Goal: Task Accomplishment & Management: Use online tool/utility

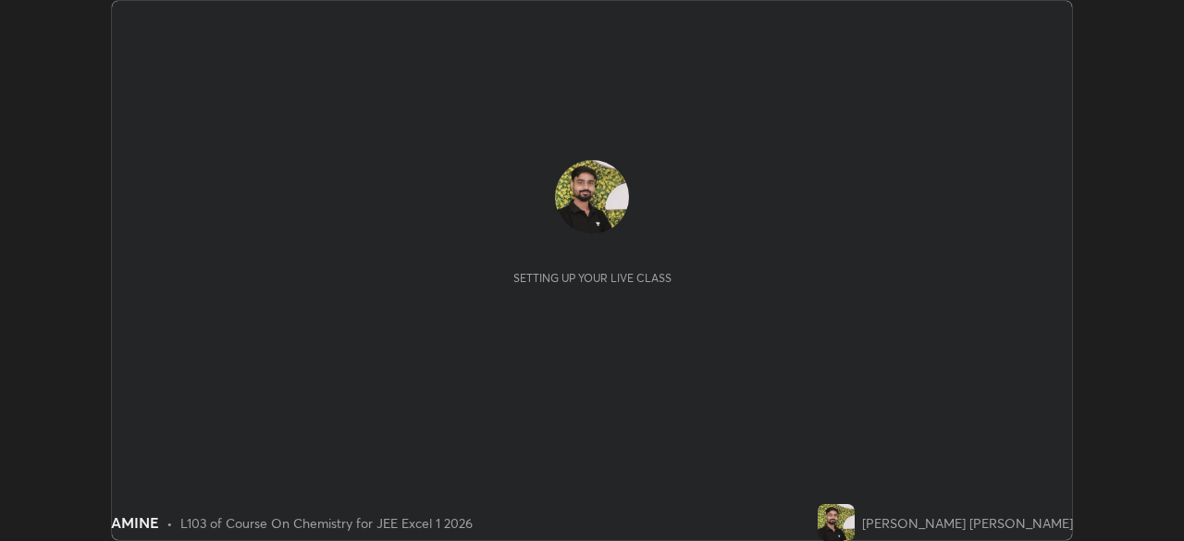
scroll to position [541, 1183]
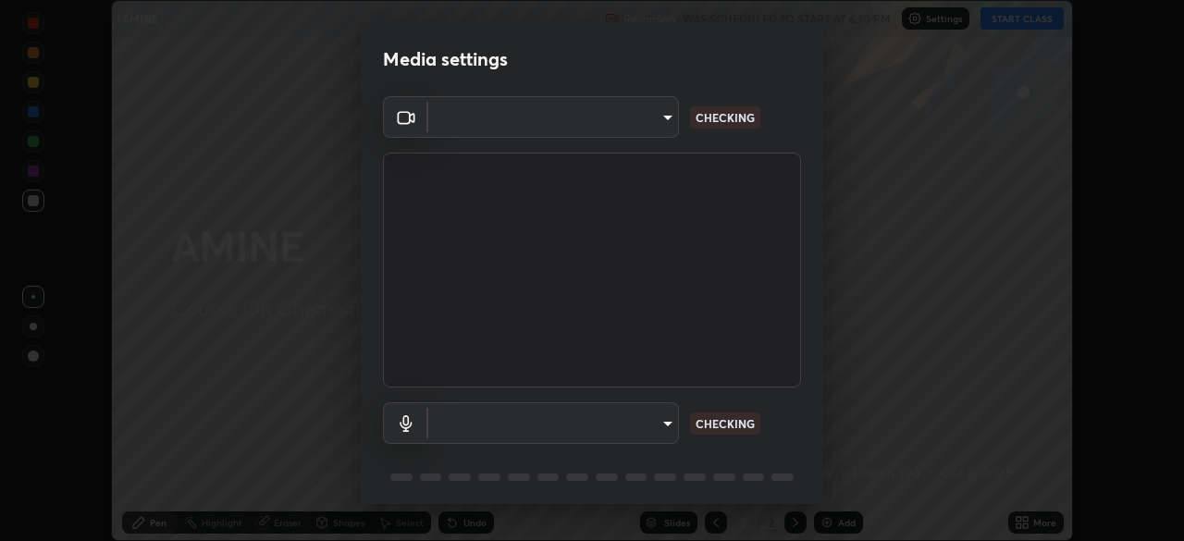
type input "b8f713a0fc2a4668ccd3874ce8ab2703f20e86d9f817921f365c1c4f78ca7a2c"
click at [525, 417] on body "Erase all AMINE Recording WAS SCHEDULED TO START AT 6:10 PM Settings START CLAS…" at bounding box center [592, 270] width 1184 height 541
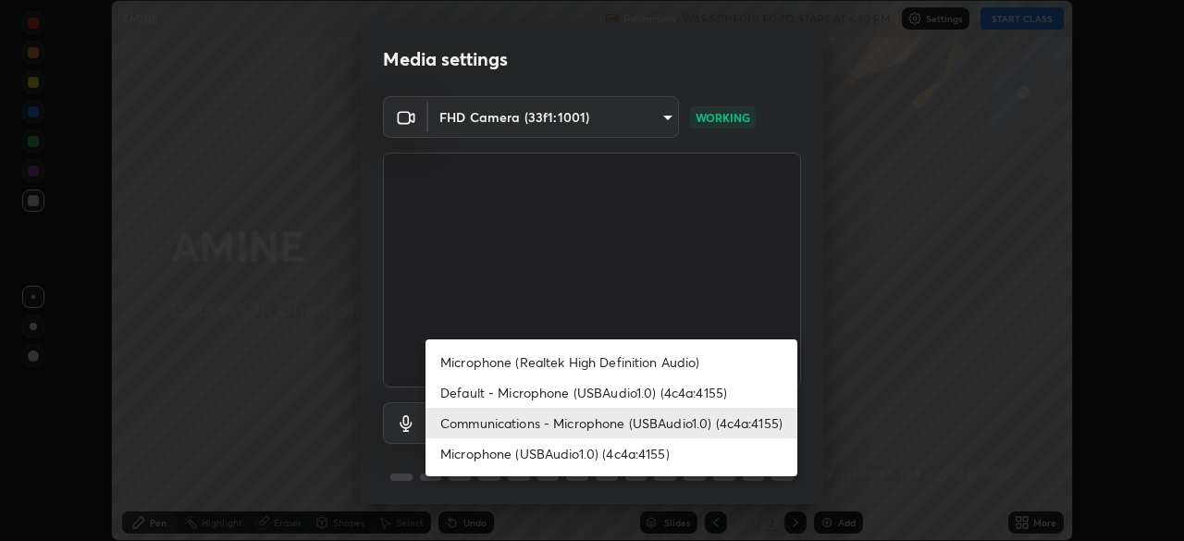
click at [614, 392] on li "Default - Microphone (USBAudio1.0) (4c4a:4155)" at bounding box center [612, 392] width 372 height 31
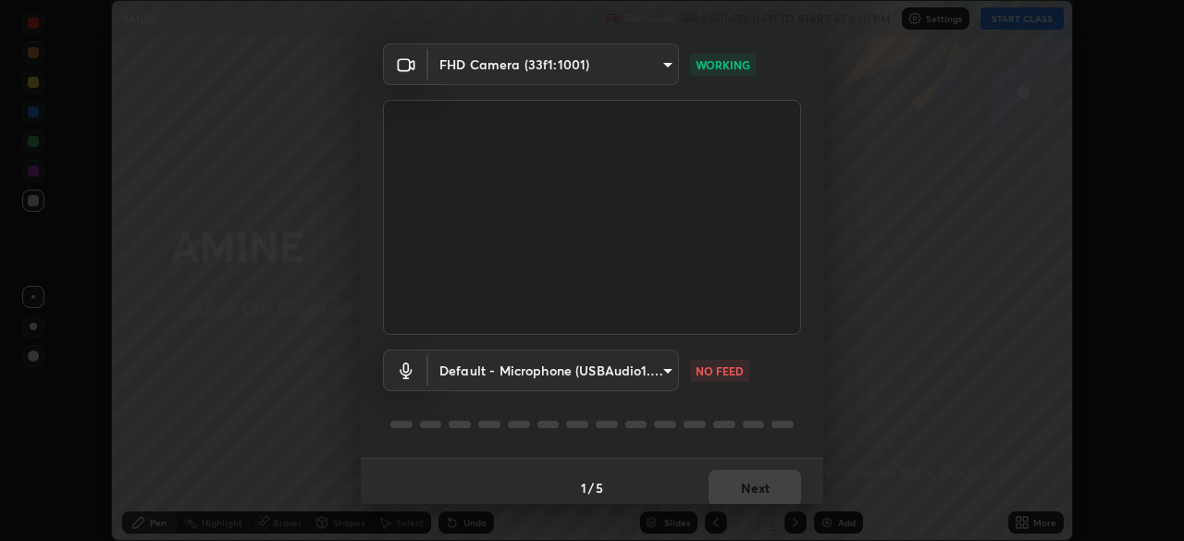
scroll to position [66, 0]
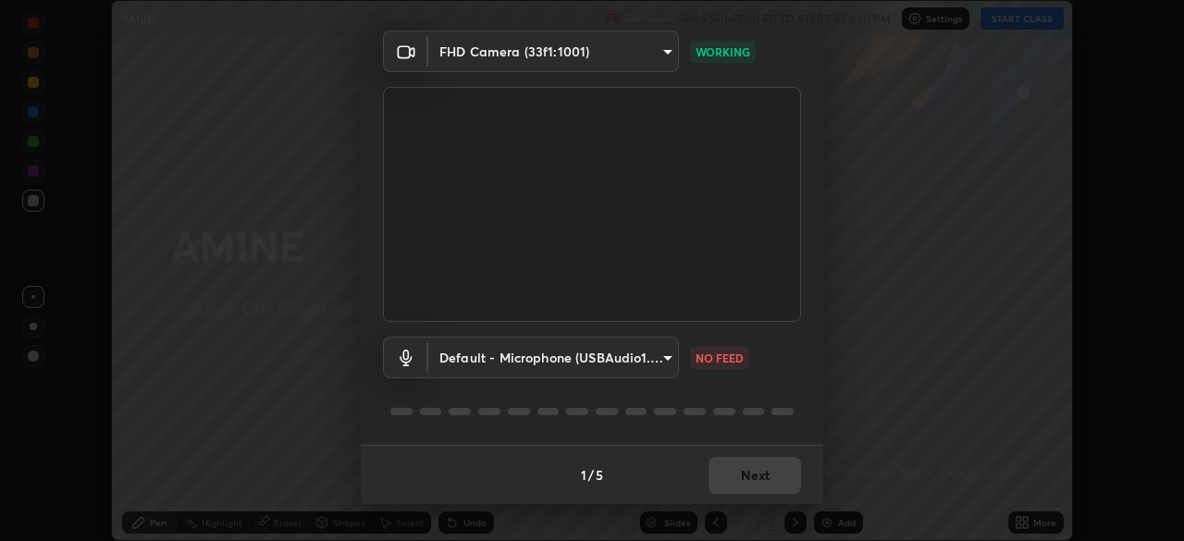
click at [630, 360] on body "Erase all AMINE Recording WAS SCHEDULED TO START AT 6:10 PM Settings START CLAS…" at bounding box center [592, 270] width 1184 height 541
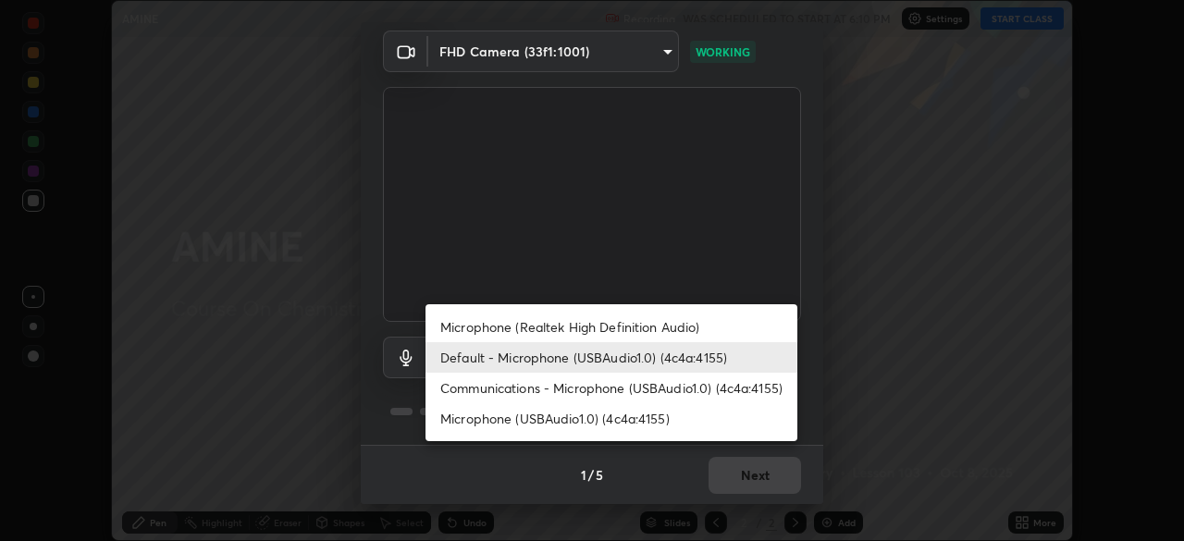
click at [626, 423] on li "Microphone (USBAudio1.0) (4c4a:4155)" at bounding box center [612, 418] width 372 height 31
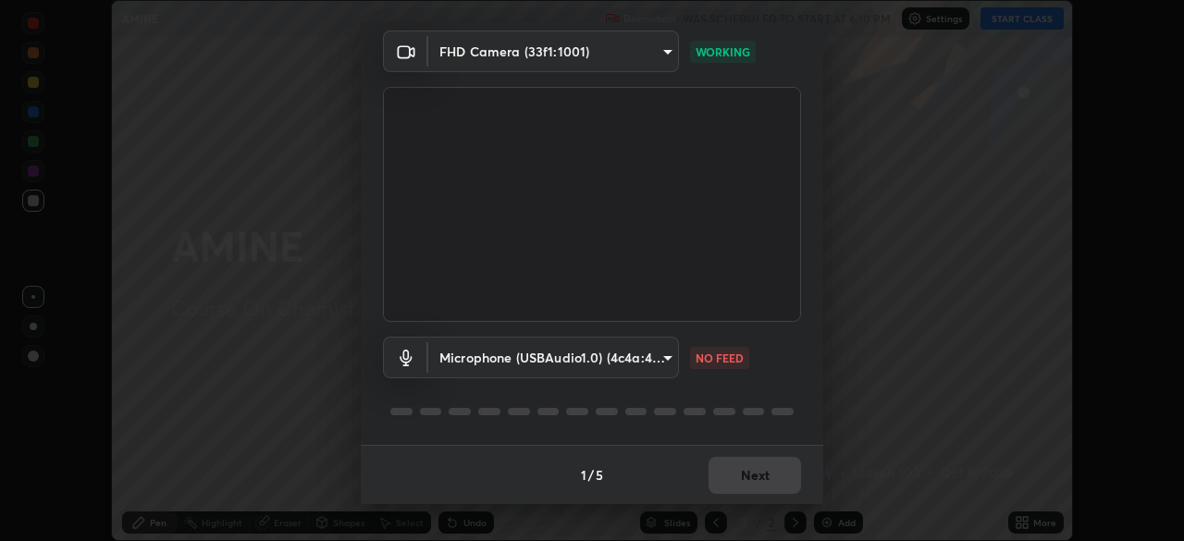
click at [627, 359] on body "Erase all AMINE Recording WAS SCHEDULED TO START AT 6:10 PM Settings START CLAS…" at bounding box center [592, 270] width 1184 height 541
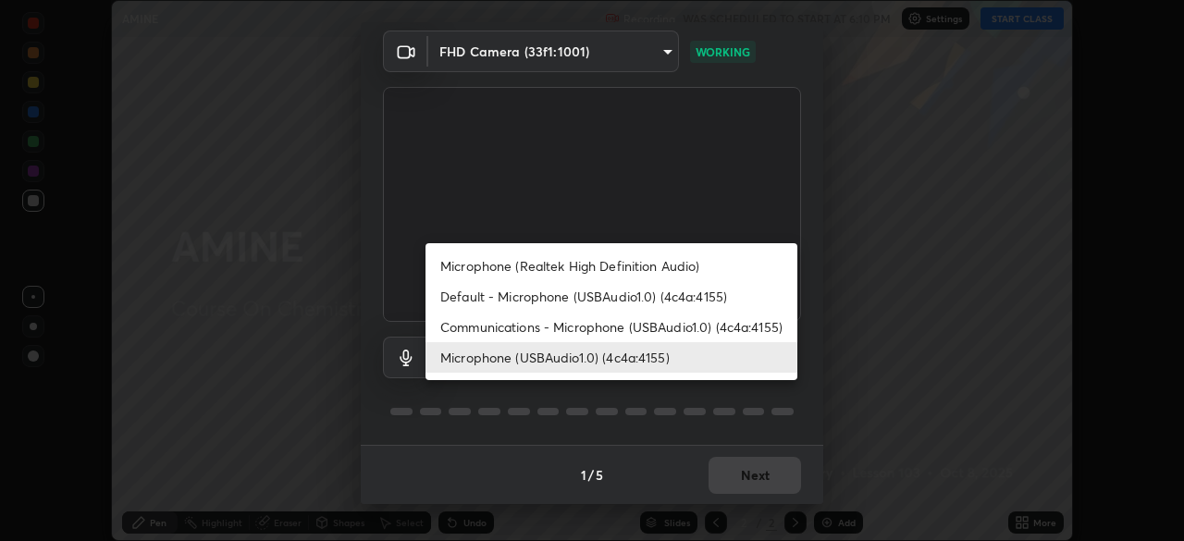
click at [650, 324] on li "Communications - Microphone (USBAudio1.0) (4c4a:4155)" at bounding box center [612, 327] width 372 height 31
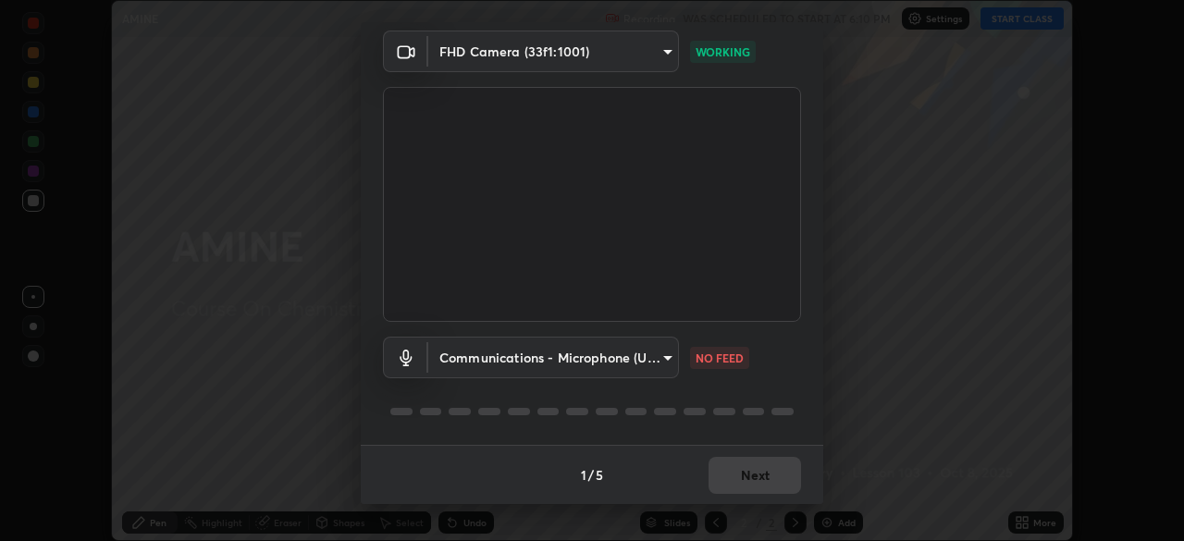
click at [480, 368] on body "Erase all AMINE Recording WAS SCHEDULED TO START AT 6:10 PM Settings START CLAS…" at bounding box center [592, 270] width 1184 height 541
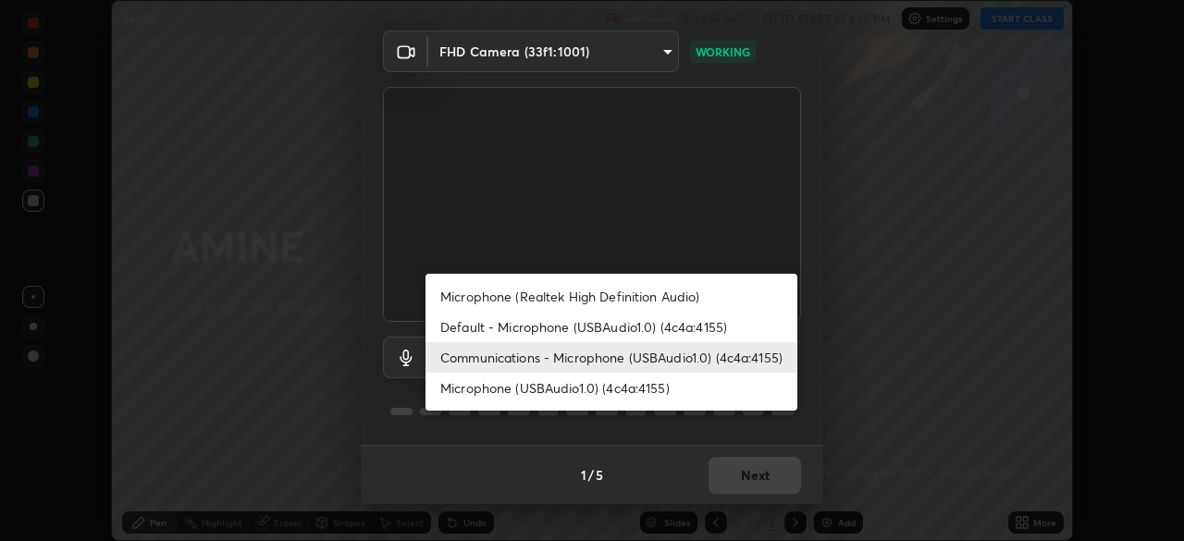
click at [513, 389] on li "Microphone (USBAudio1.0) (4c4a:4155)" at bounding box center [612, 388] width 372 height 31
type input "24ede3dfe1ded7b2d32cf95131c5bd760c6f163e6ca5da13d77e39bc2ccb61ef"
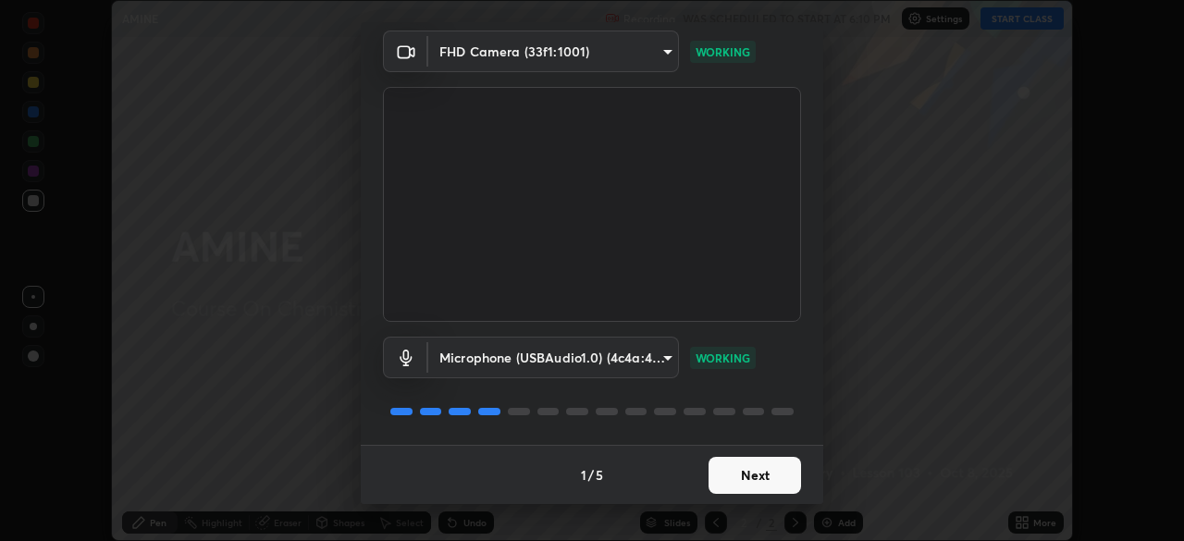
click at [737, 465] on button "Next" at bounding box center [755, 475] width 93 height 37
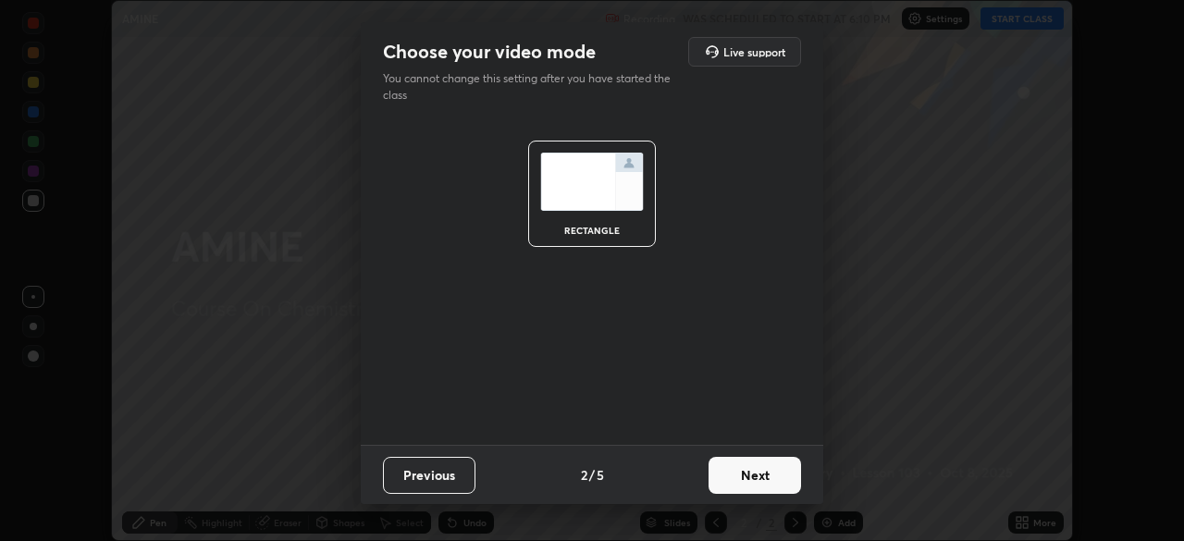
scroll to position [0, 0]
click at [772, 485] on button "Next" at bounding box center [755, 475] width 93 height 37
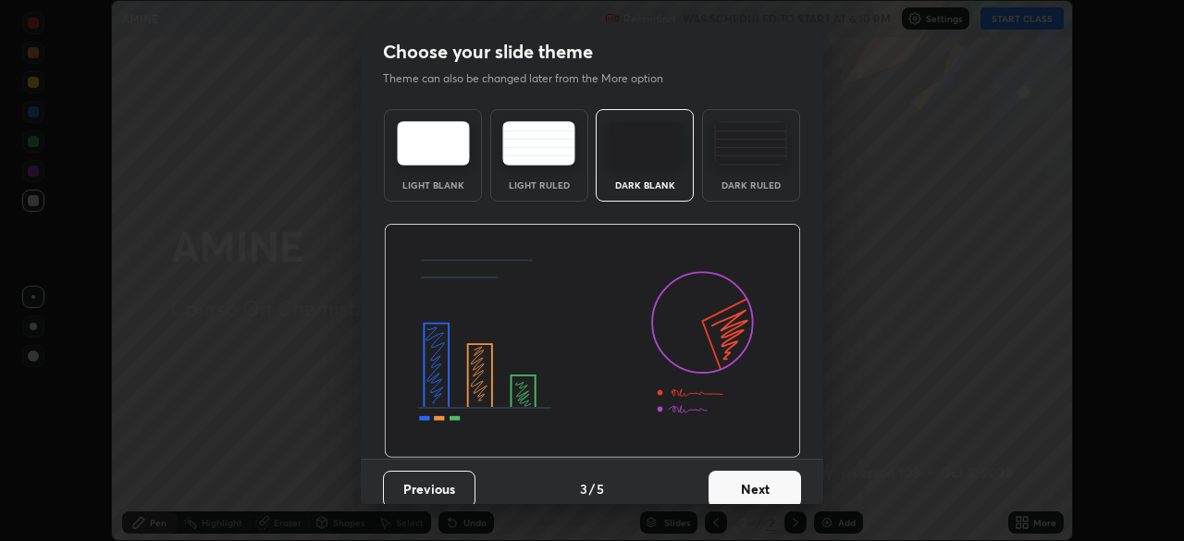
click at [775, 480] on button "Next" at bounding box center [755, 489] width 93 height 37
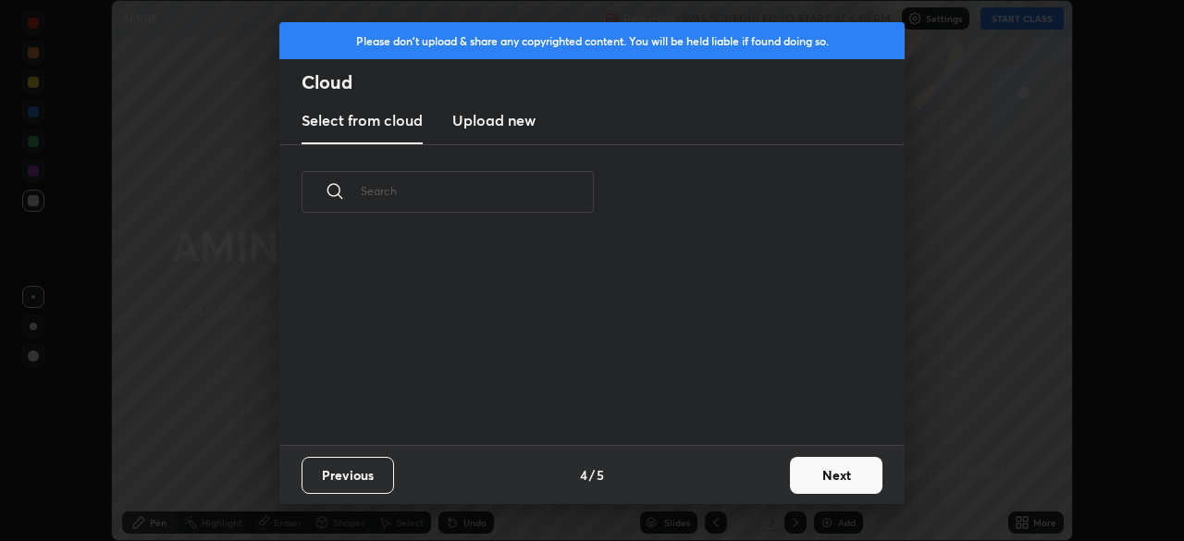
click at [779, 477] on div "Previous 4 / 5 Next" at bounding box center [591, 474] width 625 height 59
click at [825, 470] on button "Next" at bounding box center [836, 475] width 93 height 37
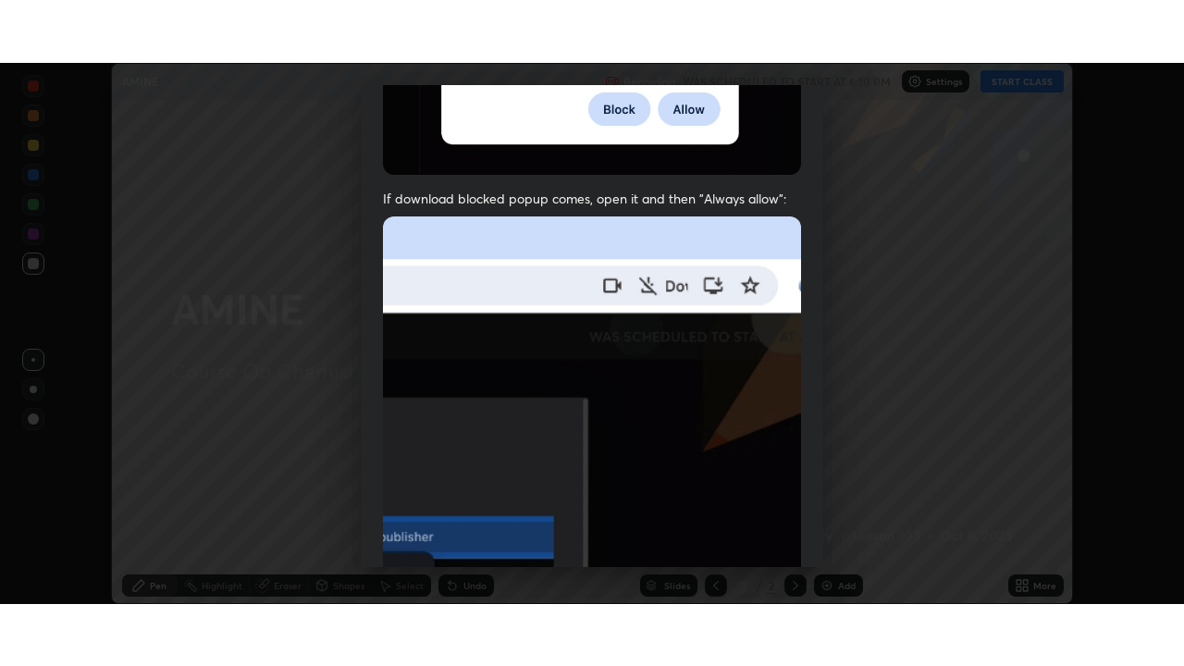
scroll to position [443, 0]
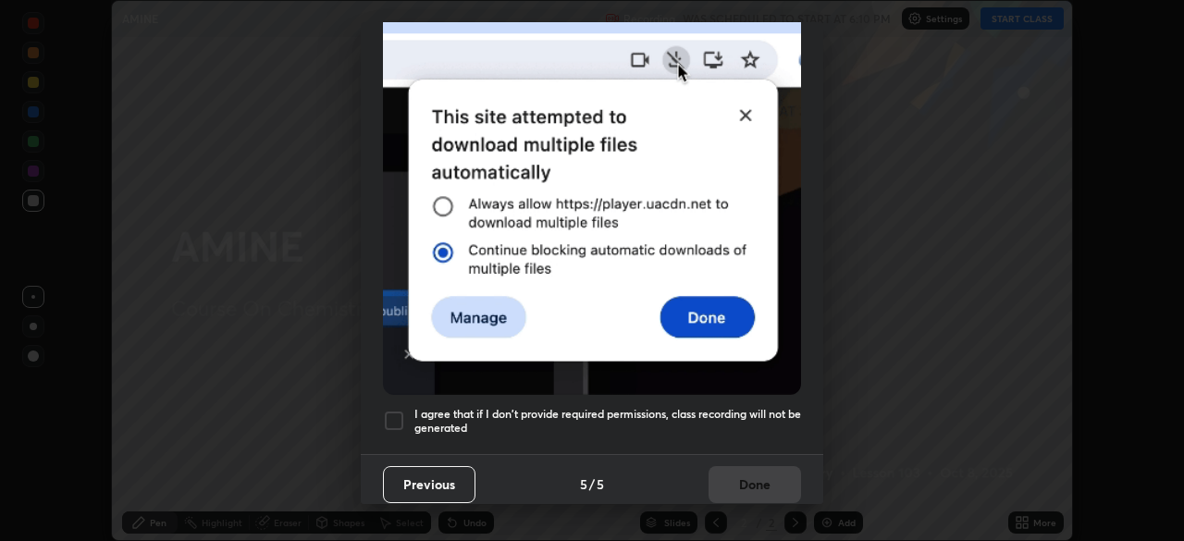
click at [393, 410] on div at bounding box center [394, 421] width 22 height 22
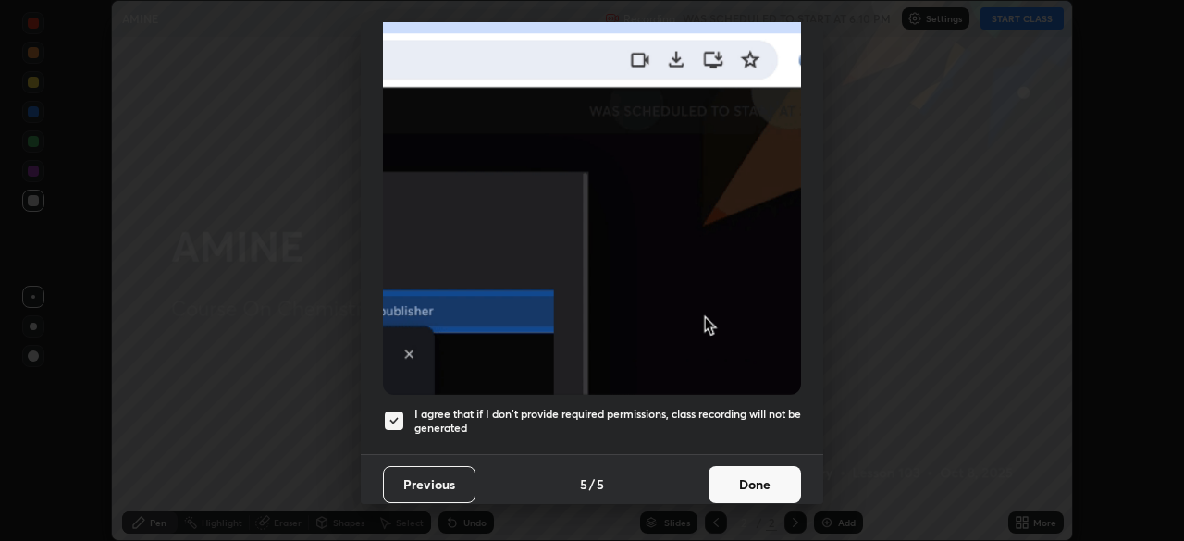
click at [753, 479] on button "Done" at bounding box center [755, 484] width 93 height 37
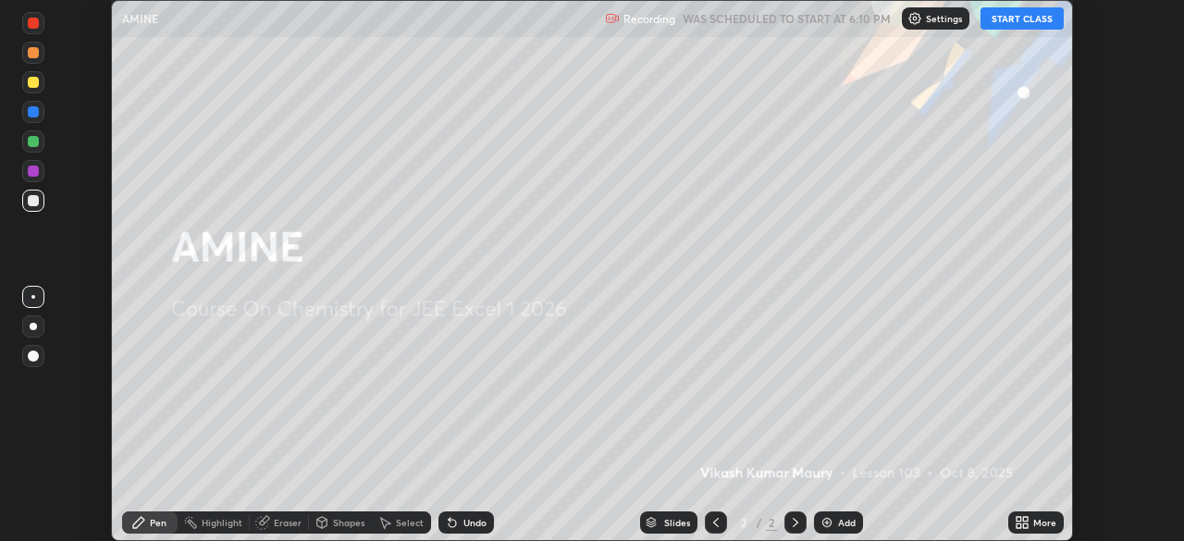
click at [1034, 525] on div "More" at bounding box center [1044, 522] width 23 height 9
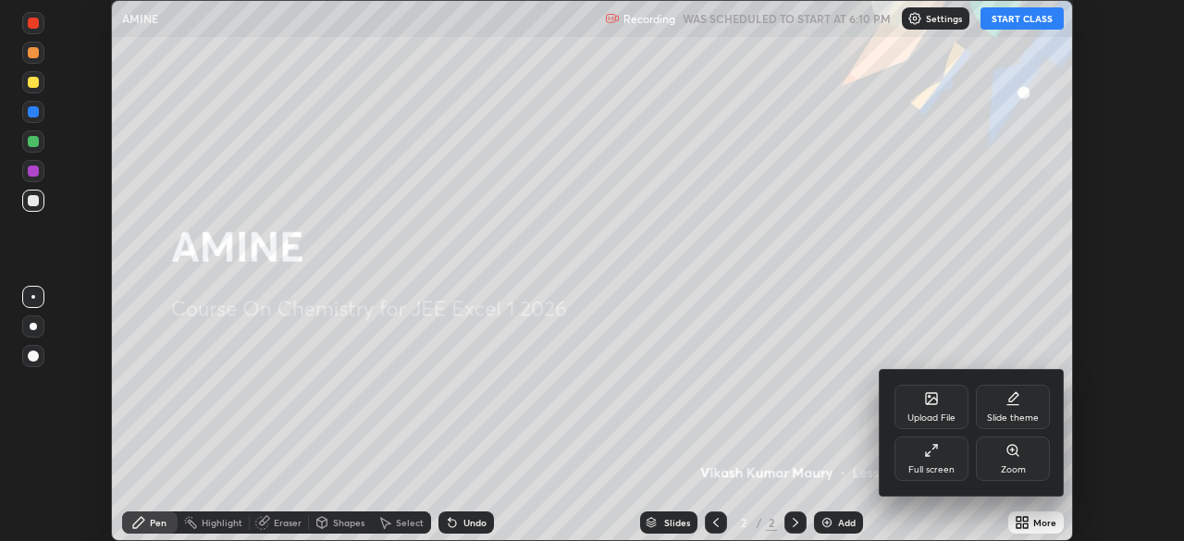
click at [930, 463] on div "Full screen" at bounding box center [932, 459] width 74 height 44
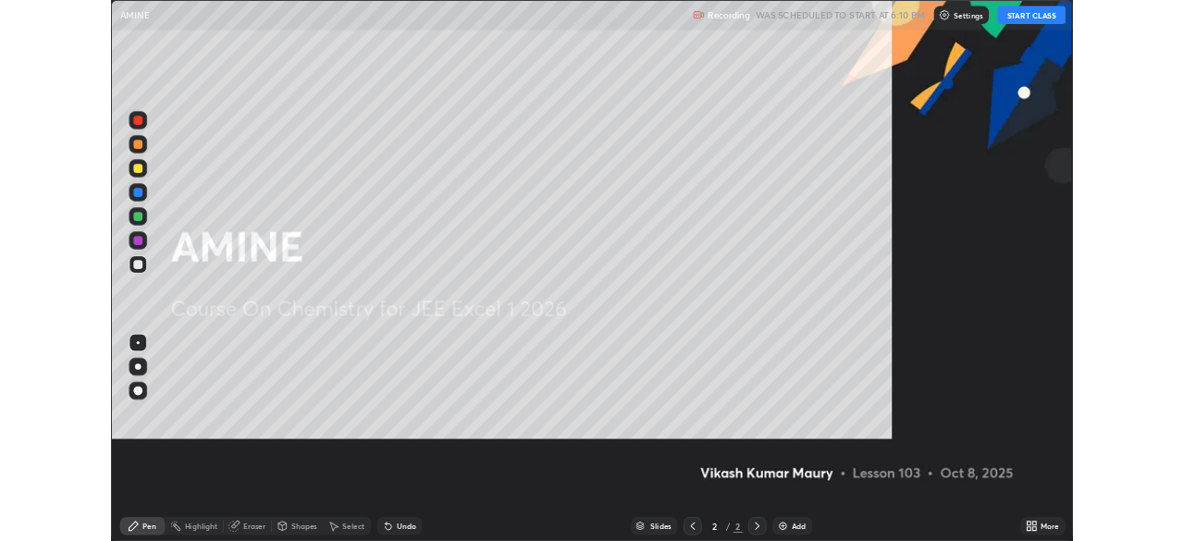
scroll to position [666, 1184]
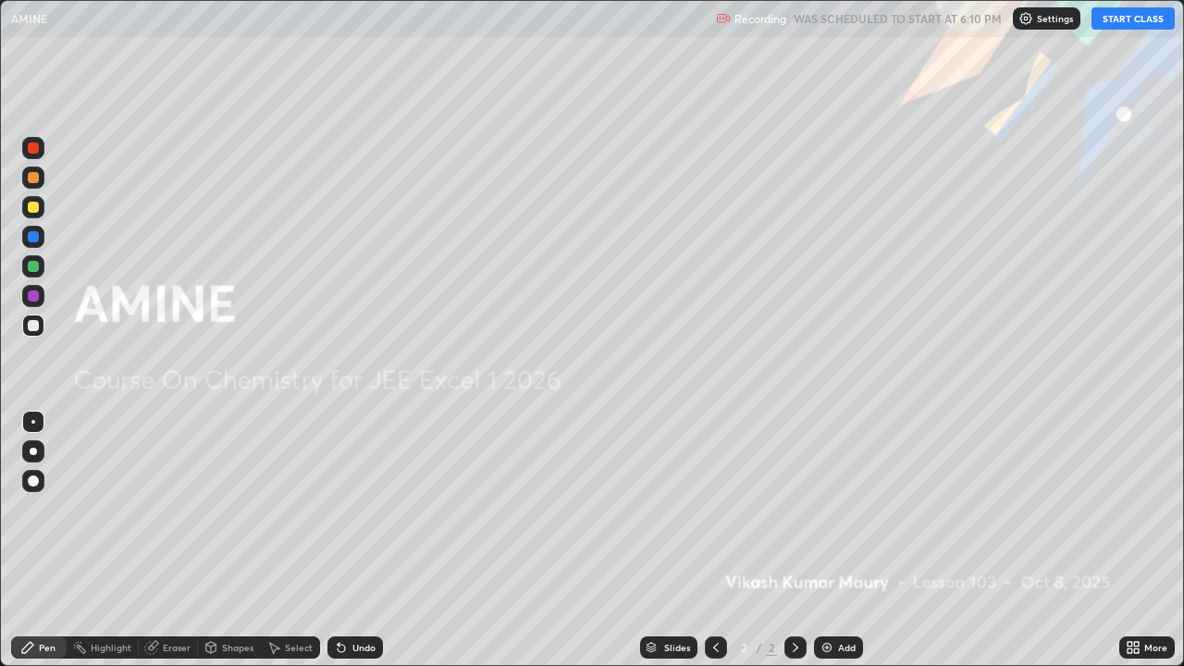
click at [1116, 25] on button "START CLASS" at bounding box center [1133, 18] width 83 height 22
click at [832, 540] on img at bounding box center [827, 647] width 15 height 15
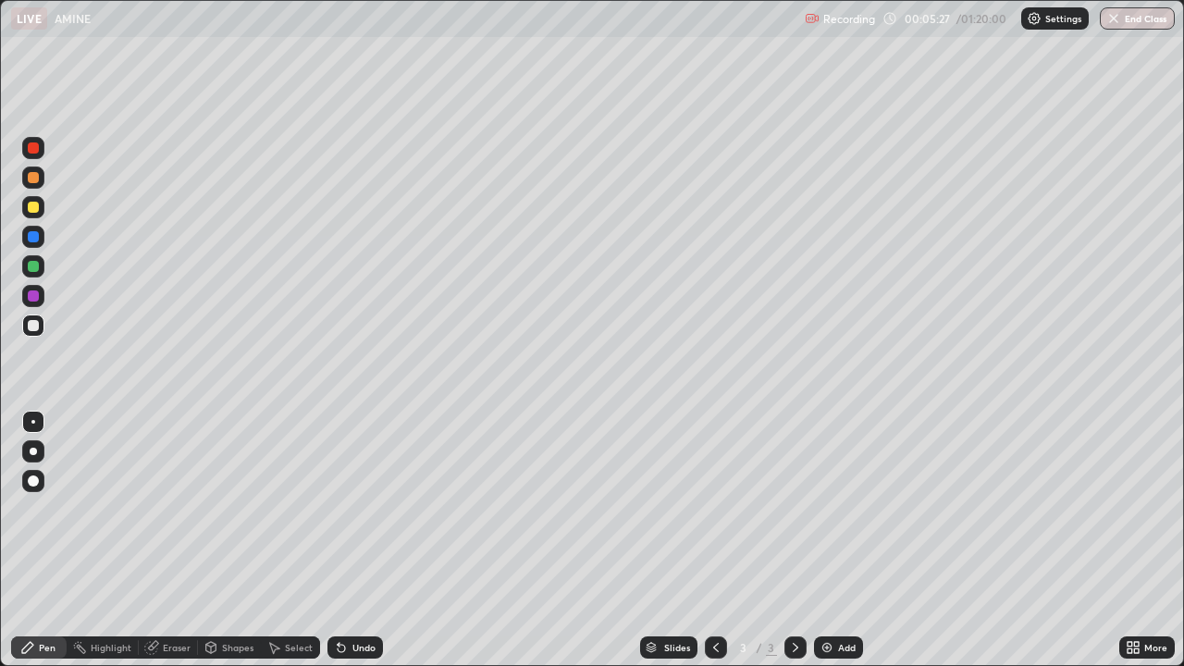
click at [820, 540] on img at bounding box center [827, 647] width 15 height 15
click at [829, 540] on div "Add" at bounding box center [838, 648] width 49 height 22
click at [827, 540] on img at bounding box center [827, 647] width 15 height 15
click at [171, 540] on div "Eraser" at bounding box center [177, 647] width 28 height 9
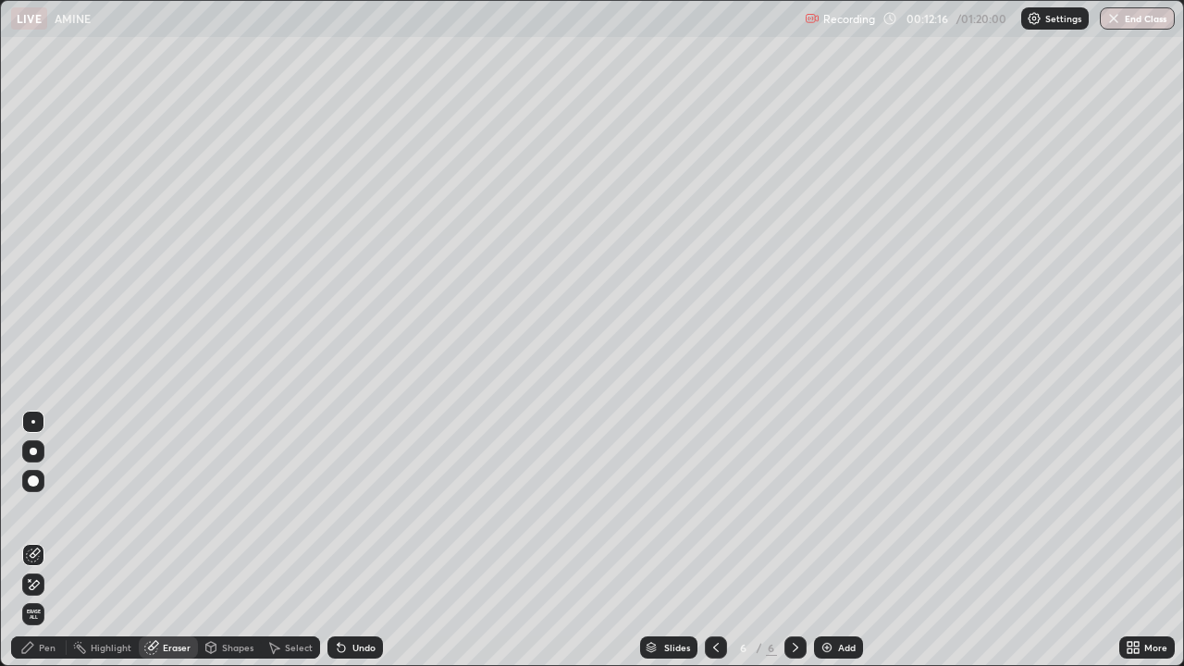
click at [43, 540] on div "Pen" at bounding box center [47, 647] width 17 height 9
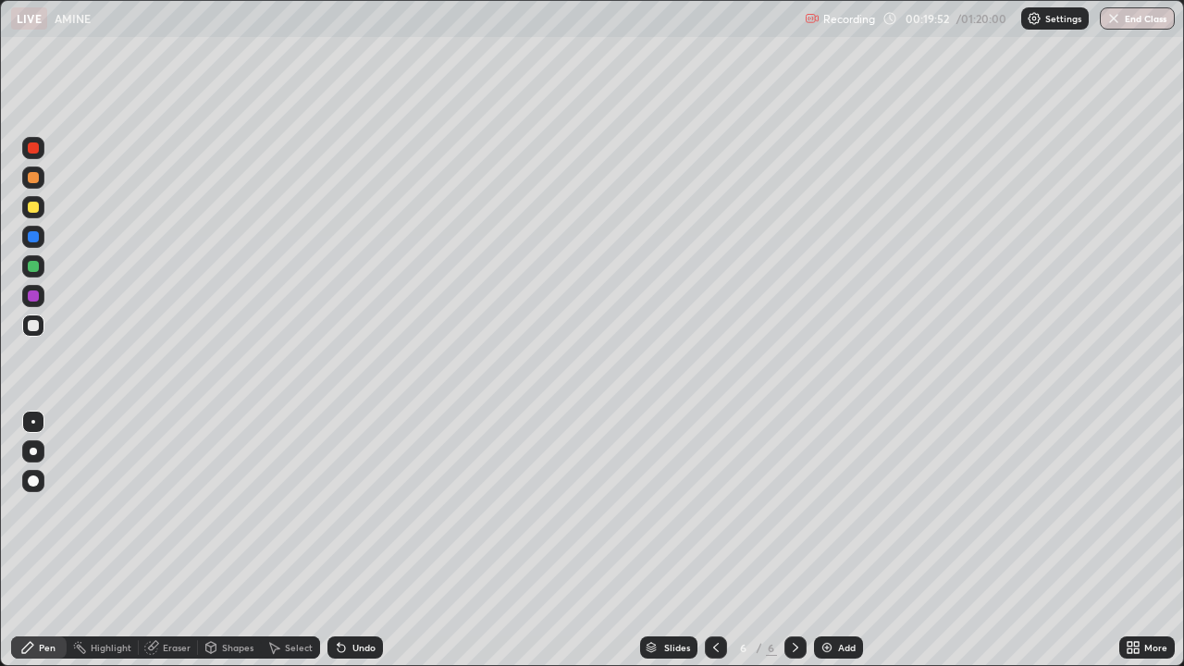
click at [831, 540] on img at bounding box center [827, 647] width 15 height 15
click at [157, 540] on icon at bounding box center [151, 647] width 15 height 15
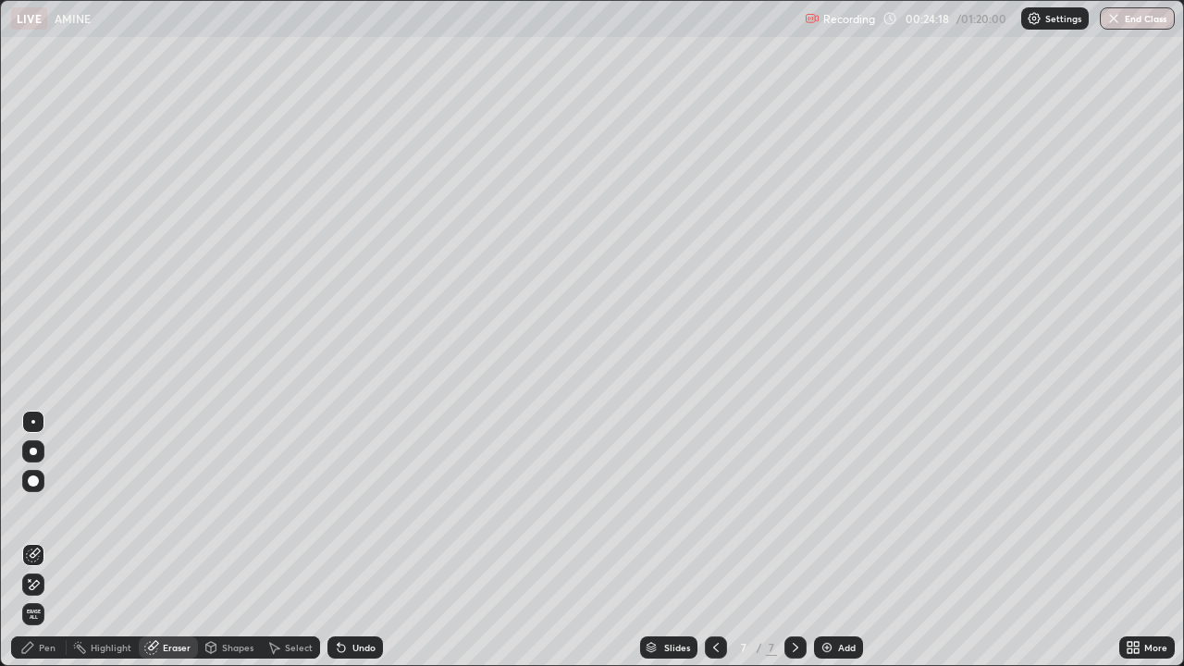
click at [42, 540] on div "Pen" at bounding box center [47, 647] width 17 height 9
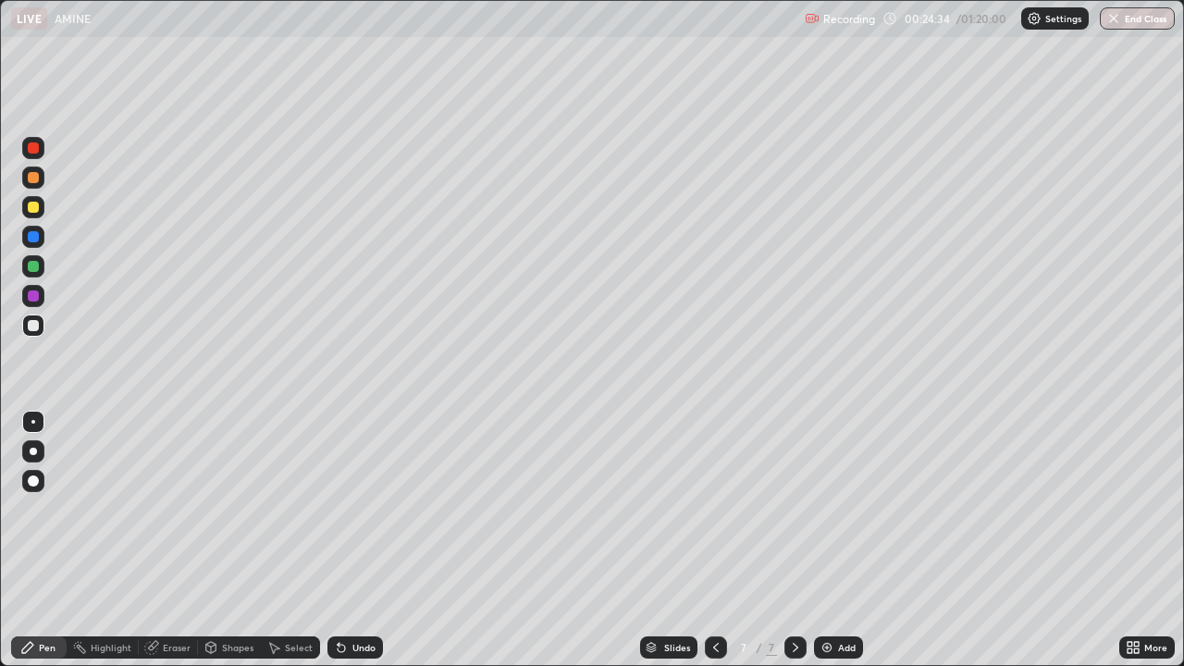
click at [179, 540] on div "Eraser" at bounding box center [177, 647] width 28 height 9
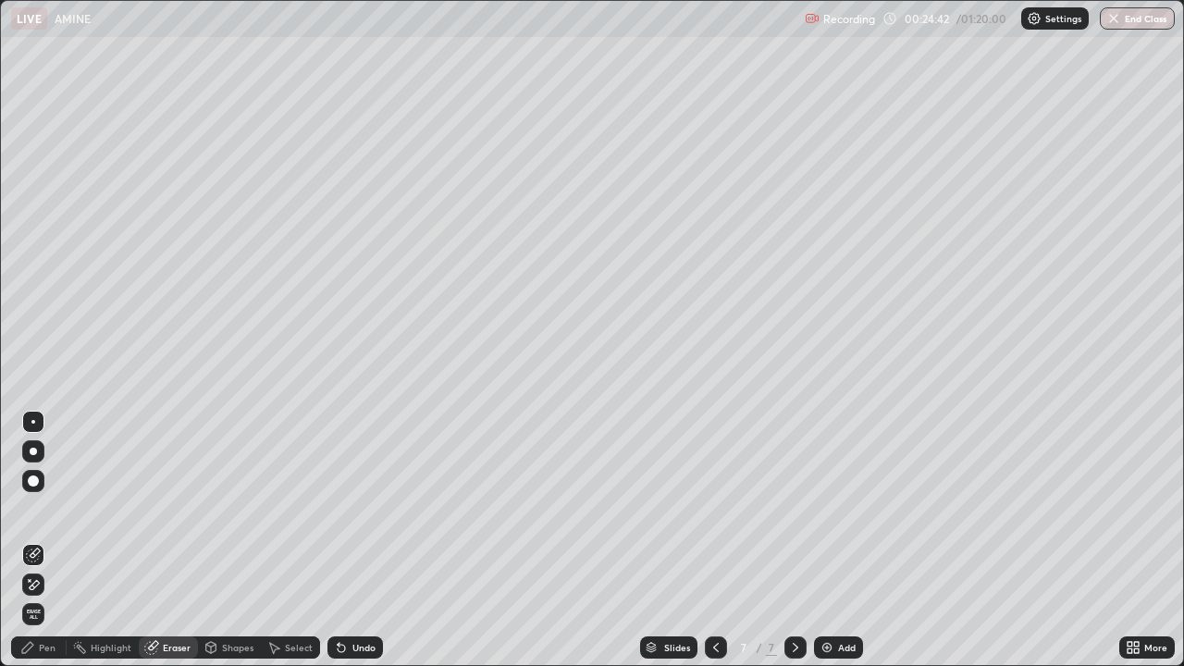
click at [55, 540] on div "Pen" at bounding box center [39, 648] width 56 height 22
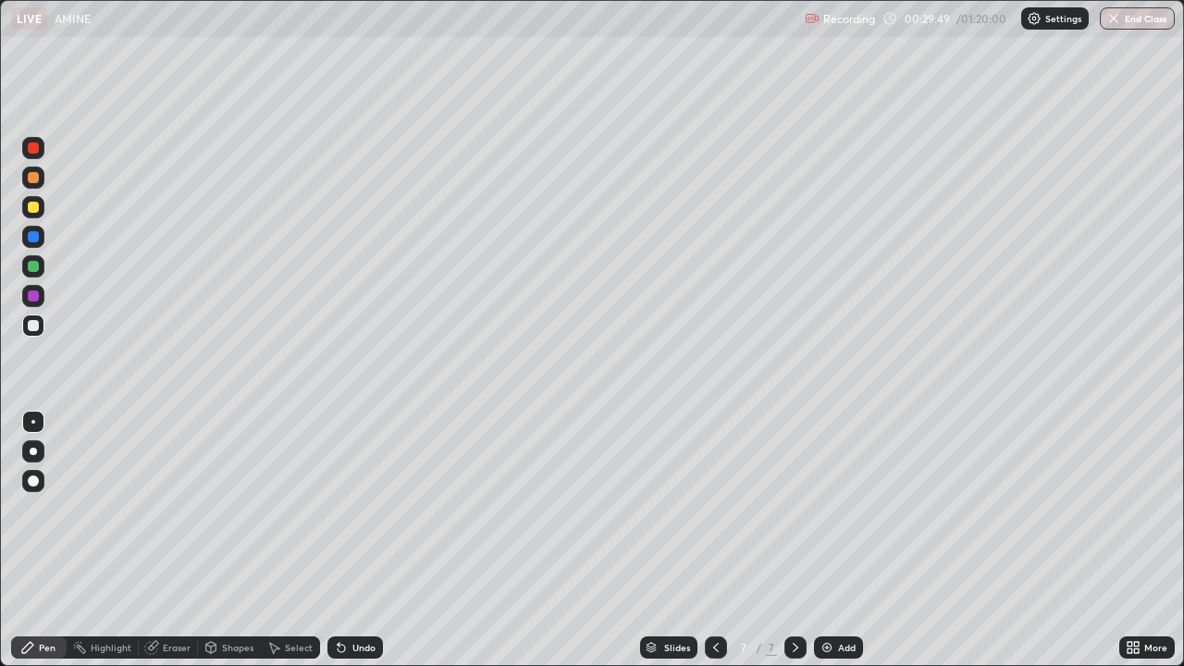
click at [838, 540] on div "Add" at bounding box center [838, 648] width 49 height 22
click at [841, 540] on div "Add" at bounding box center [838, 648] width 49 height 22
click at [180, 540] on div "Eraser" at bounding box center [168, 648] width 59 height 22
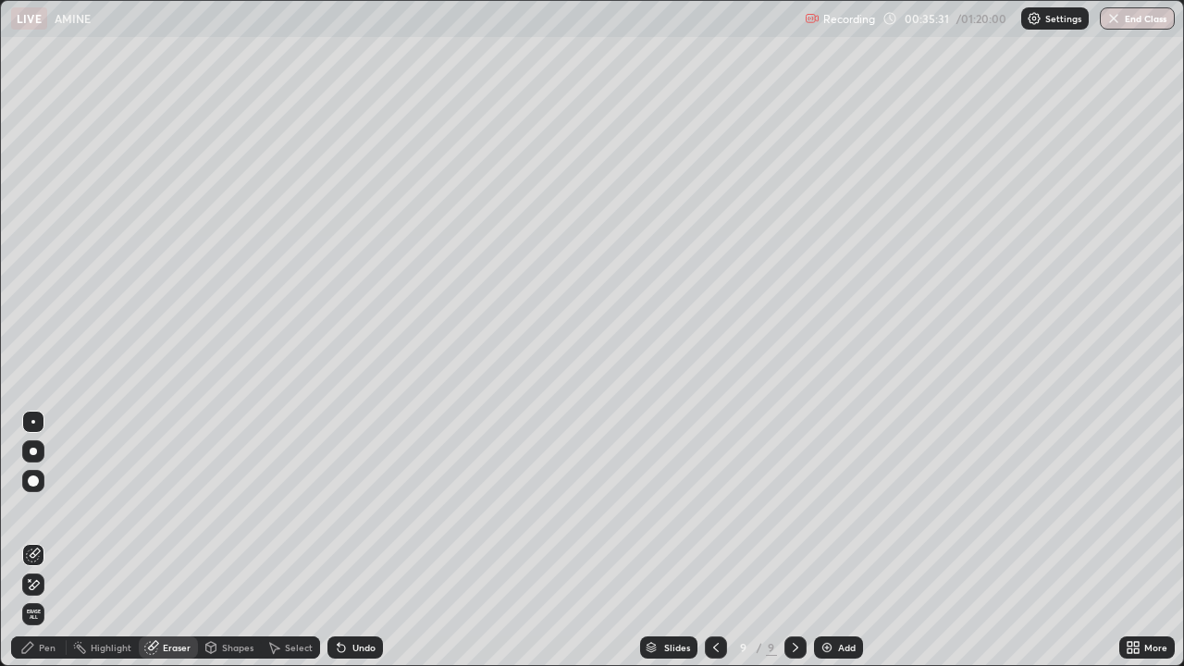
click at [54, 540] on div "Pen" at bounding box center [47, 647] width 17 height 9
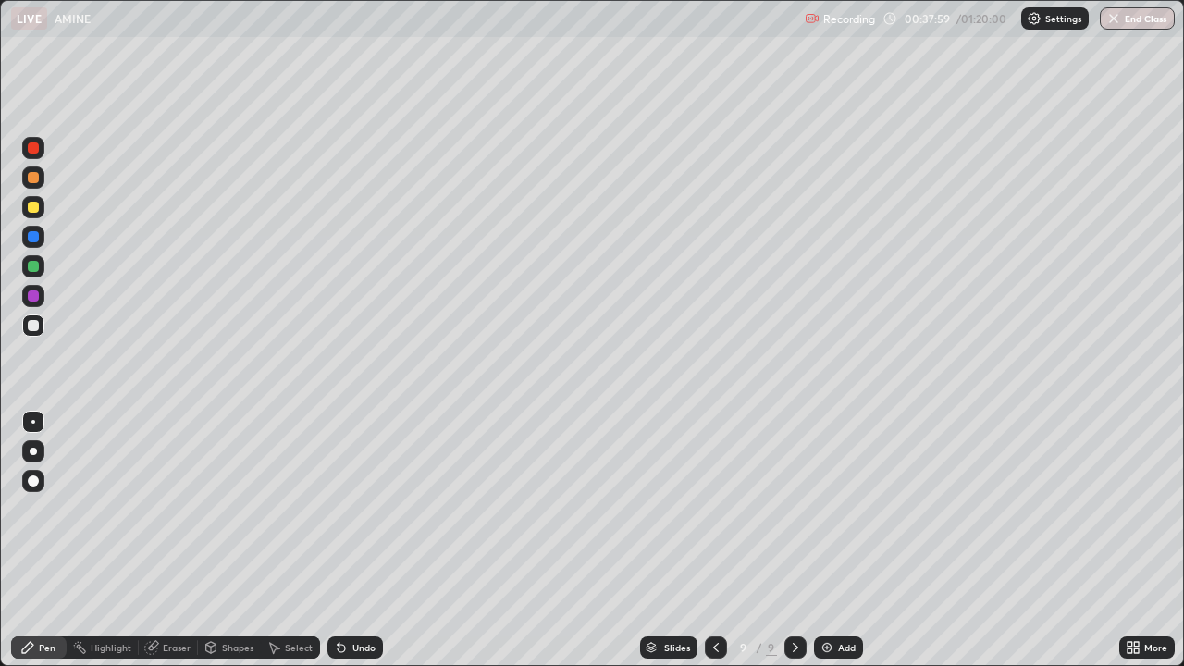
click at [834, 540] on div "Add" at bounding box center [838, 648] width 49 height 22
click at [829, 540] on img at bounding box center [827, 647] width 15 height 15
click at [839, 540] on div "Add" at bounding box center [838, 648] width 49 height 22
click at [163, 540] on div "Eraser" at bounding box center [177, 647] width 28 height 9
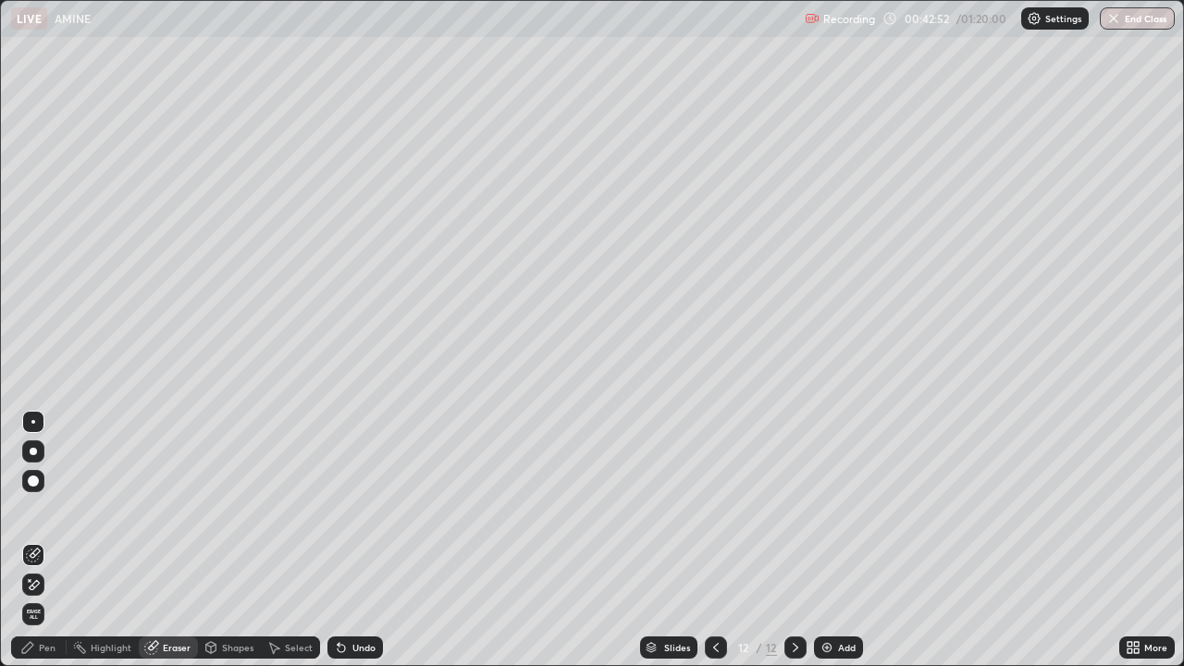
click at [53, 540] on div "Pen" at bounding box center [47, 647] width 17 height 9
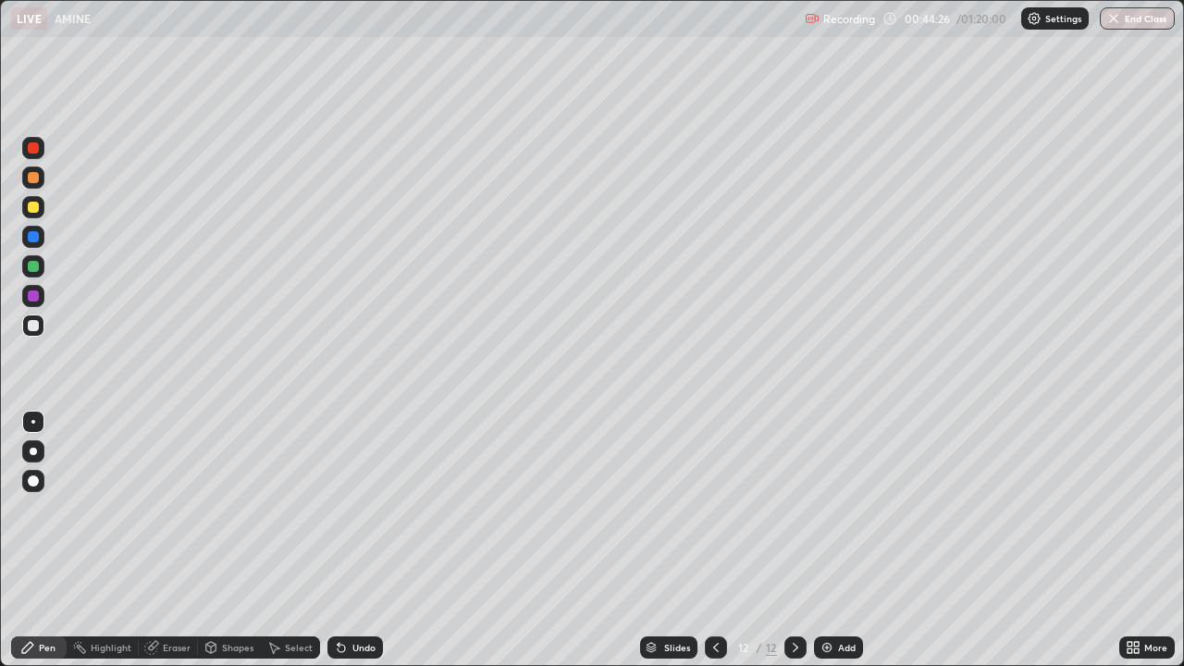
click at [712, 540] on icon at bounding box center [716, 647] width 15 height 15
click at [795, 540] on icon at bounding box center [795, 647] width 15 height 15
click at [845, 540] on div "Add" at bounding box center [847, 647] width 18 height 9
click at [834, 540] on div "Add" at bounding box center [838, 648] width 49 height 22
click at [838, 540] on div "Add" at bounding box center [847, 647] width 18 height 9
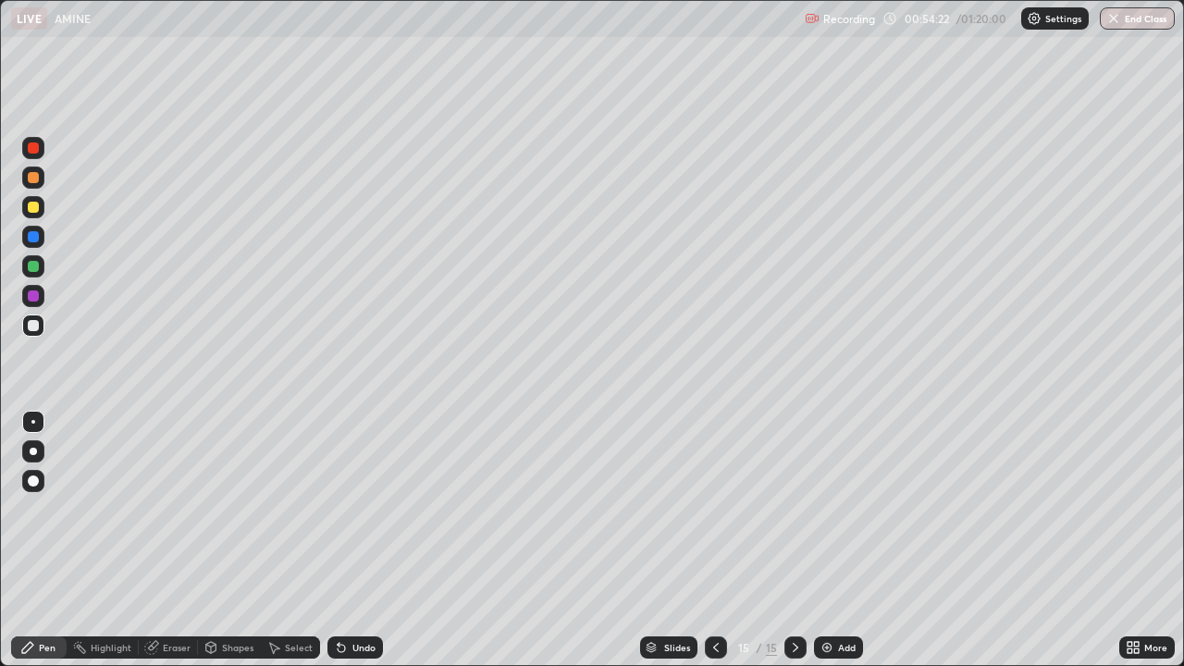
click at [168, 540] on div "Eraser" at bounding box center [177, 647] width 28 height 9
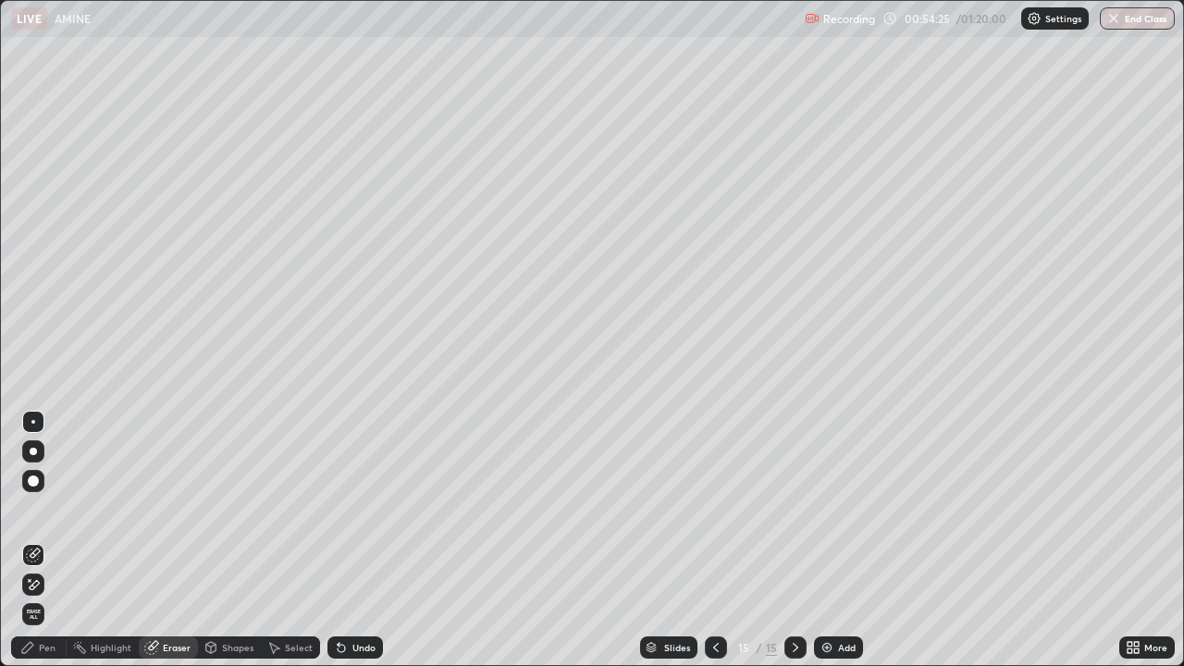
click at [34, 540] on icon at bounding box center [27, 647] width 15 height 15
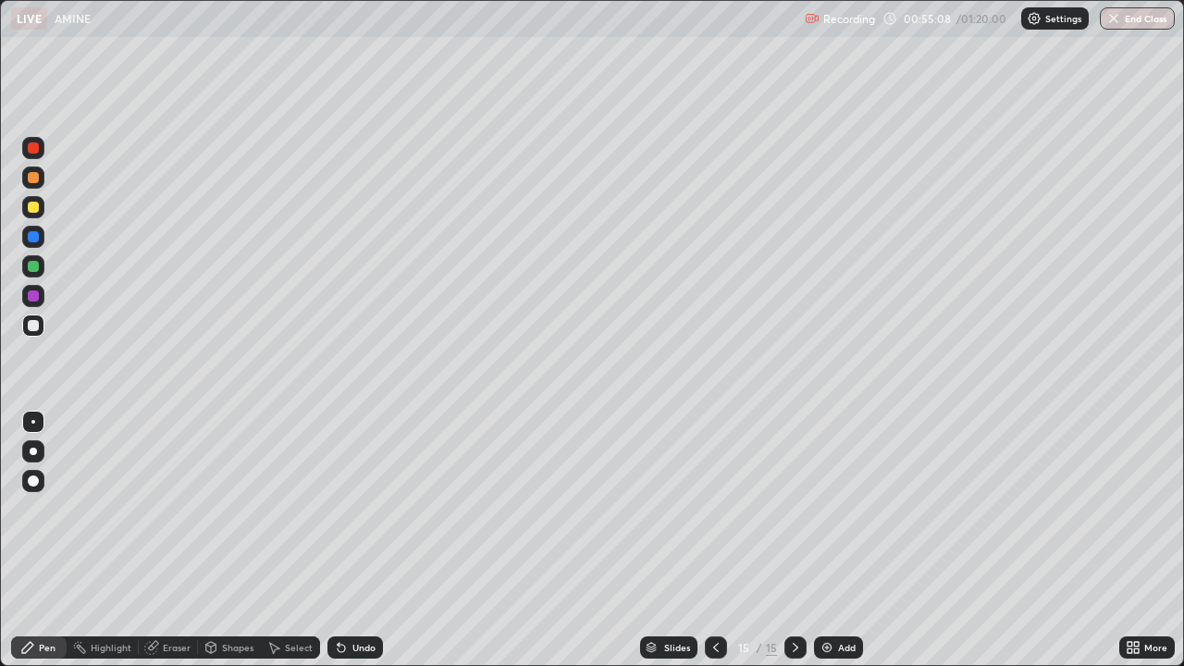
click at [157, 540] on icon at bounding box center [151, 647] width 15 height 15
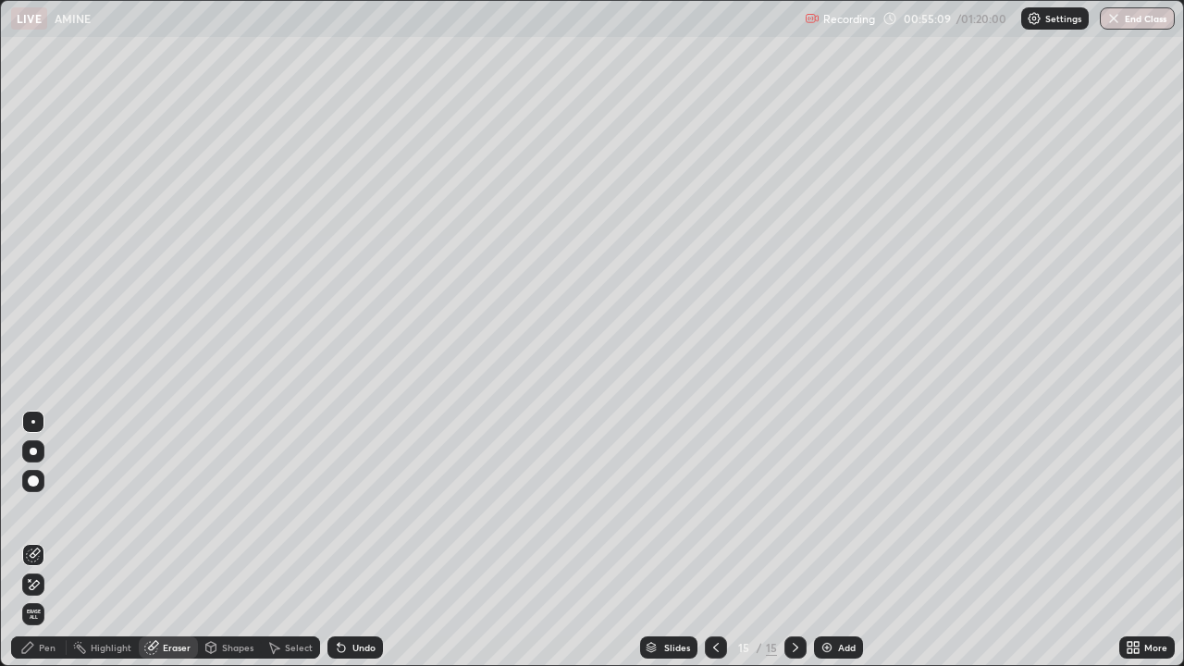
click at [48, 540] on div "Pen" at bounding box center [47, 647] width 17 height 9
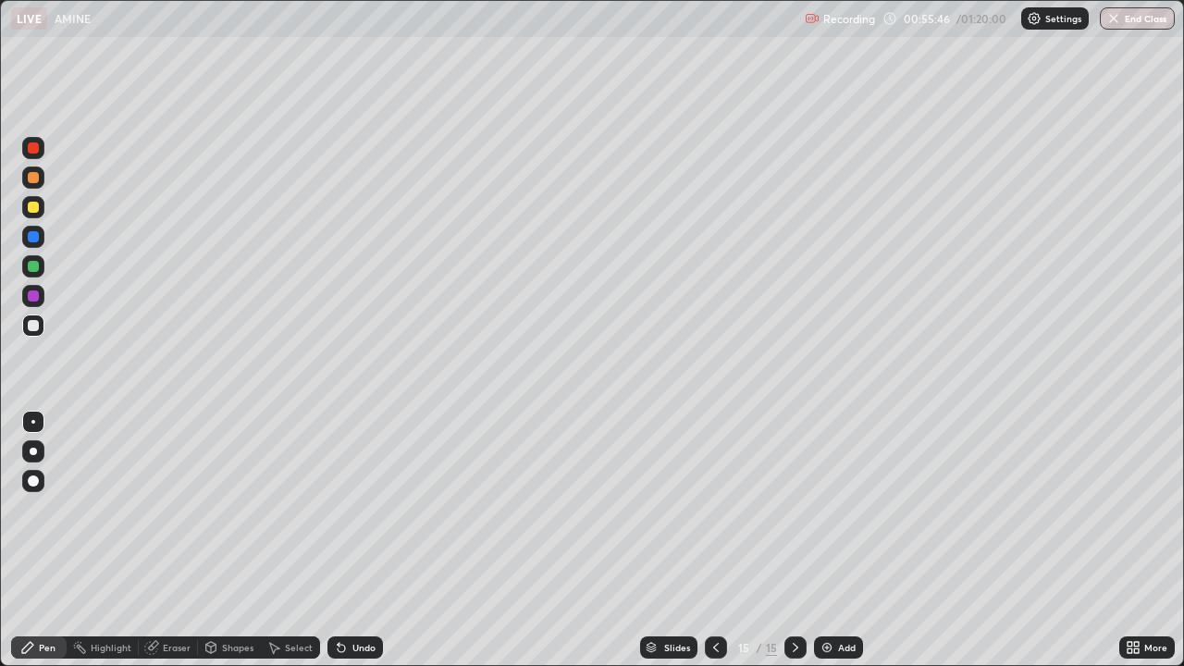
click at [167, 540] on div "Eraser" at bounding box center [177, 647] width 28 height 9
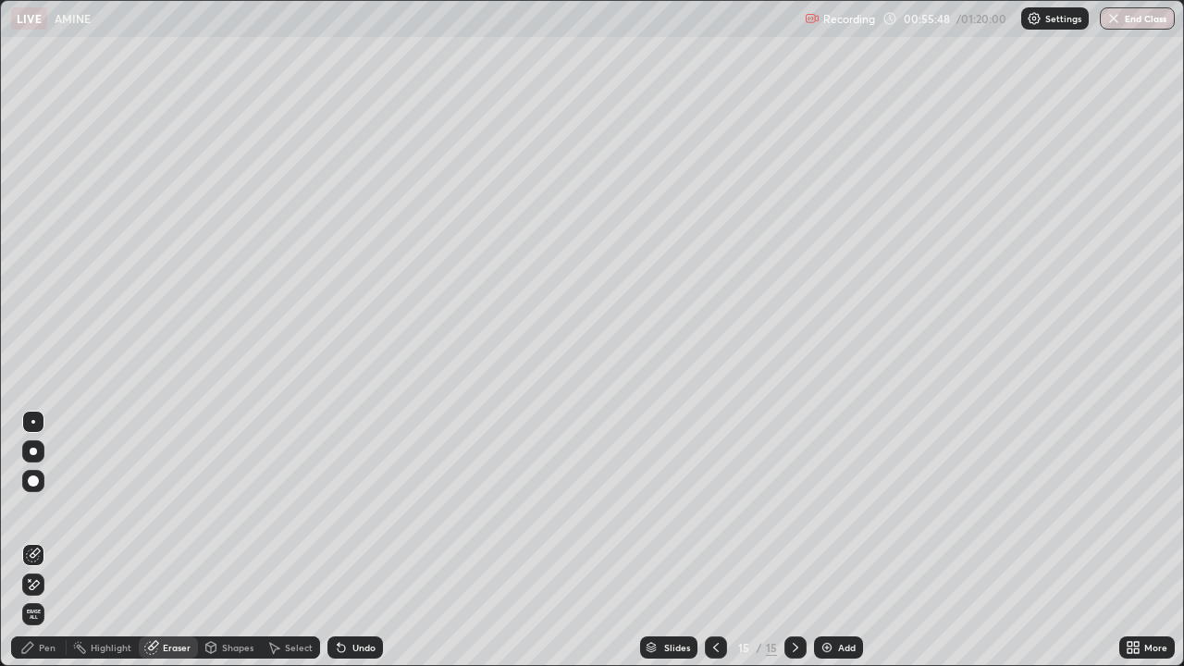
click at [48, 540] on div "Pen" at bounding box center [47, 647] width 17 height 9
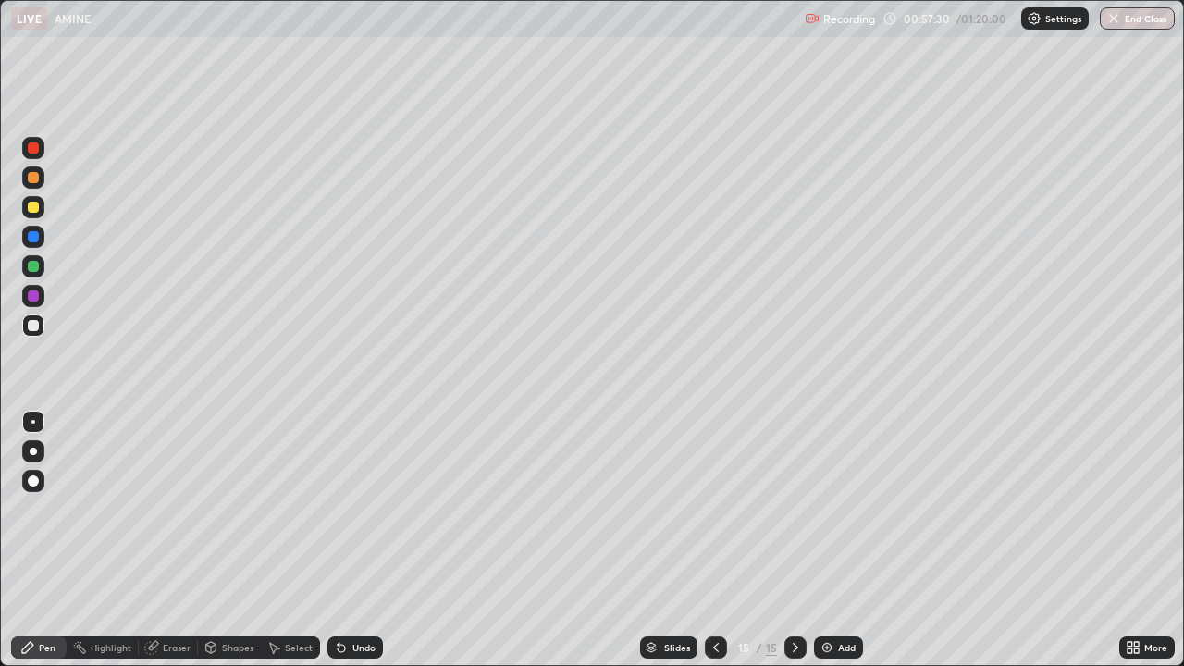
click at [163, 540] on div "Eraser" at bounding box center [177, 647] width 28 height 9
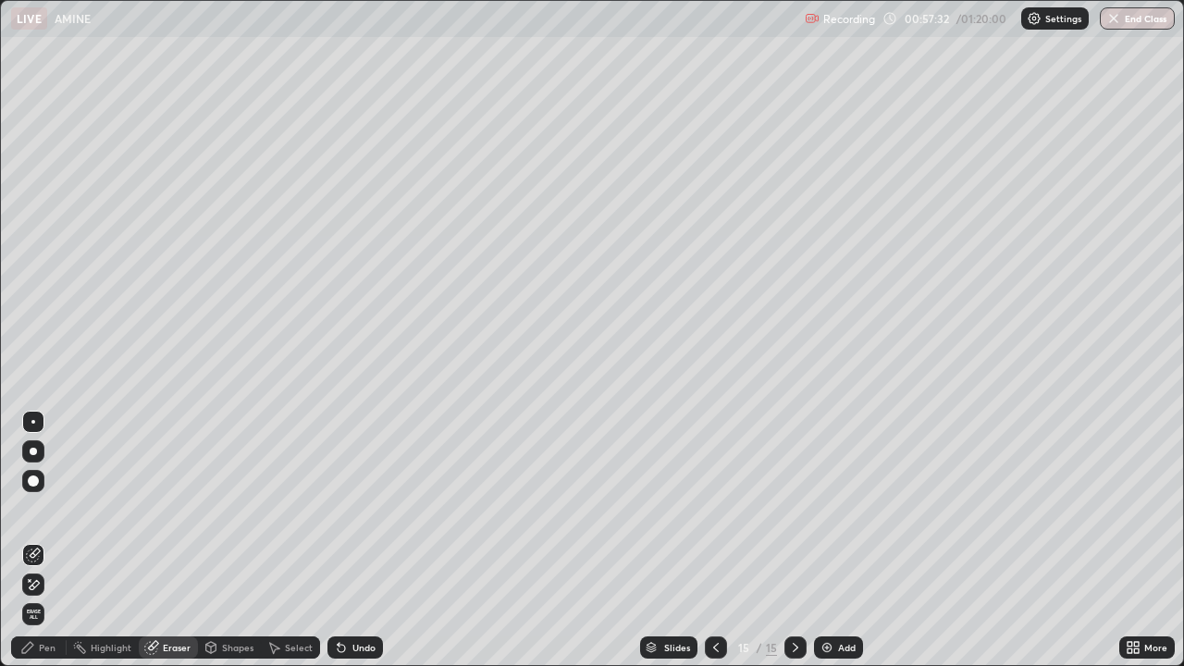
click at [44, 540] on div "Pen" at bounding box center [47, 647] width 17 height 9
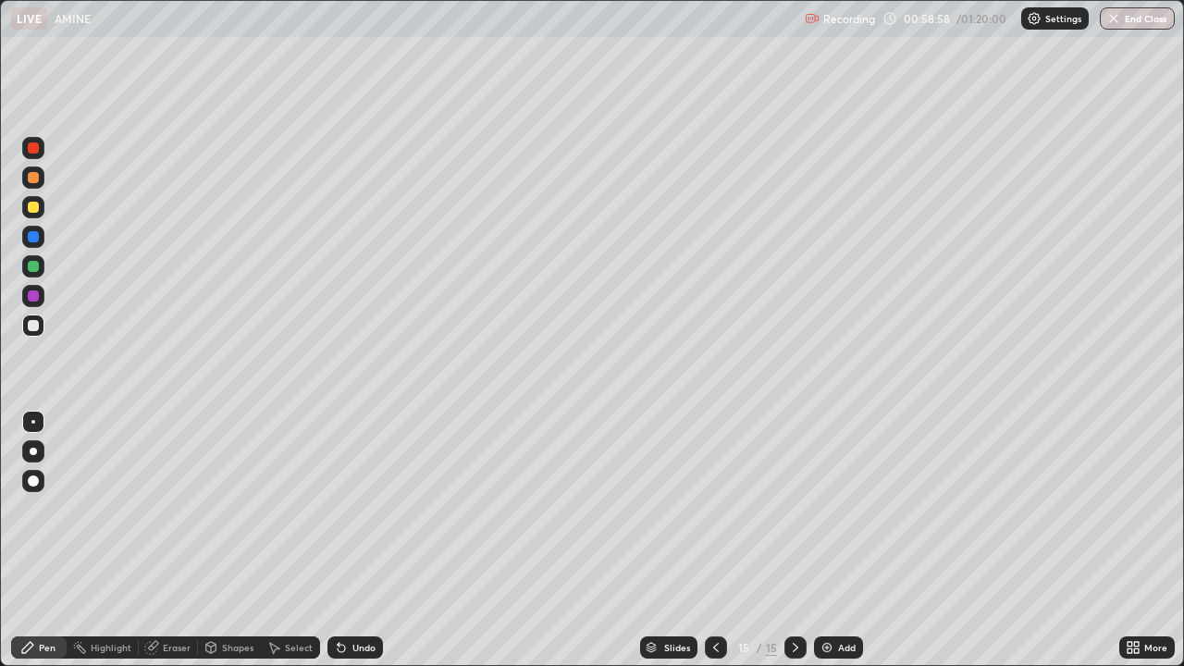
click at [843, 540] on div "Add" at bounding box center [847, 647] width 18 height 9
click at [1152, 540] on div "More" at bounding box center [1155, 647] width 23 height 9
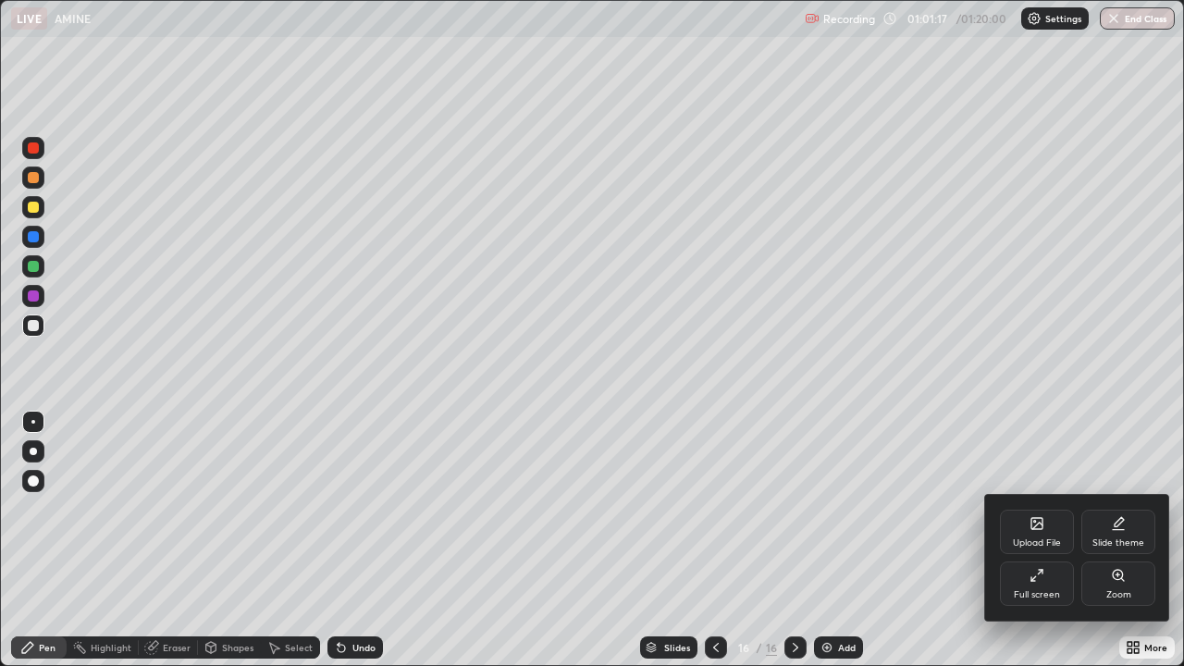
click at [1041, 540] on icon at bounding box center [1037, 575] width 15 height 15
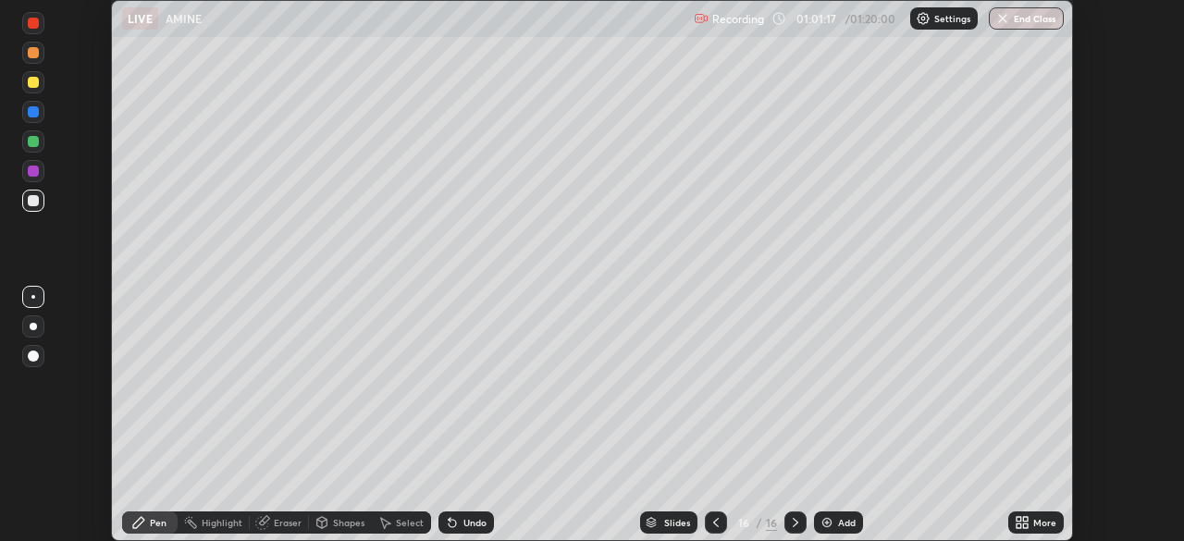
scroll to position [91975, 91332]
click at [1037, 23] on button "End Class" at bounding box center [1026, 18] width 75 height 22
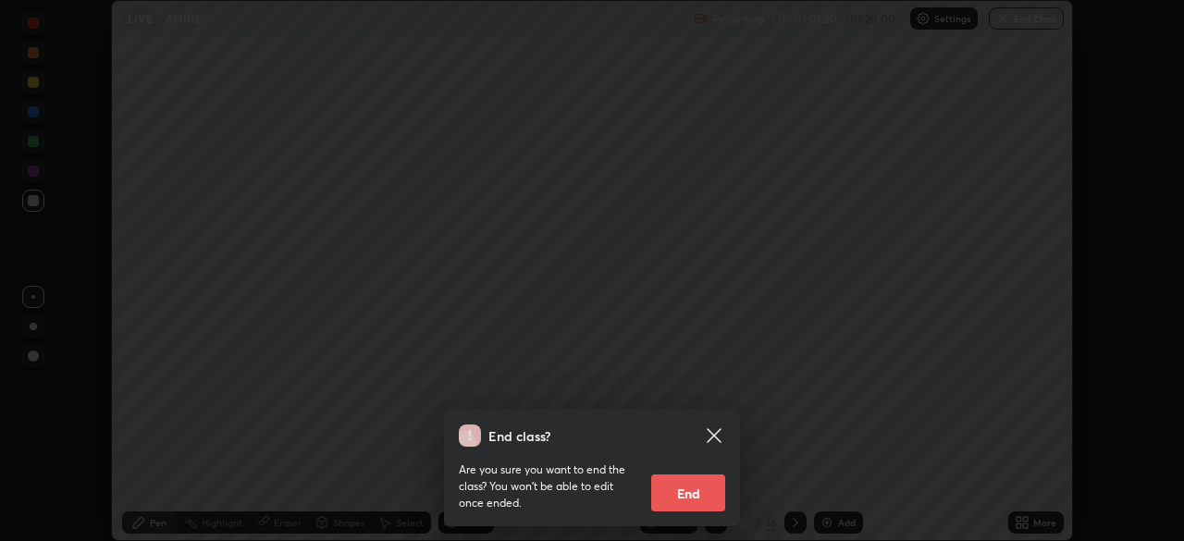
click at [696, 491] on button "End" at bounding box center [688, 493] width 74 height 37
